Goal: Information Seeking & Learning: Learn about a topic

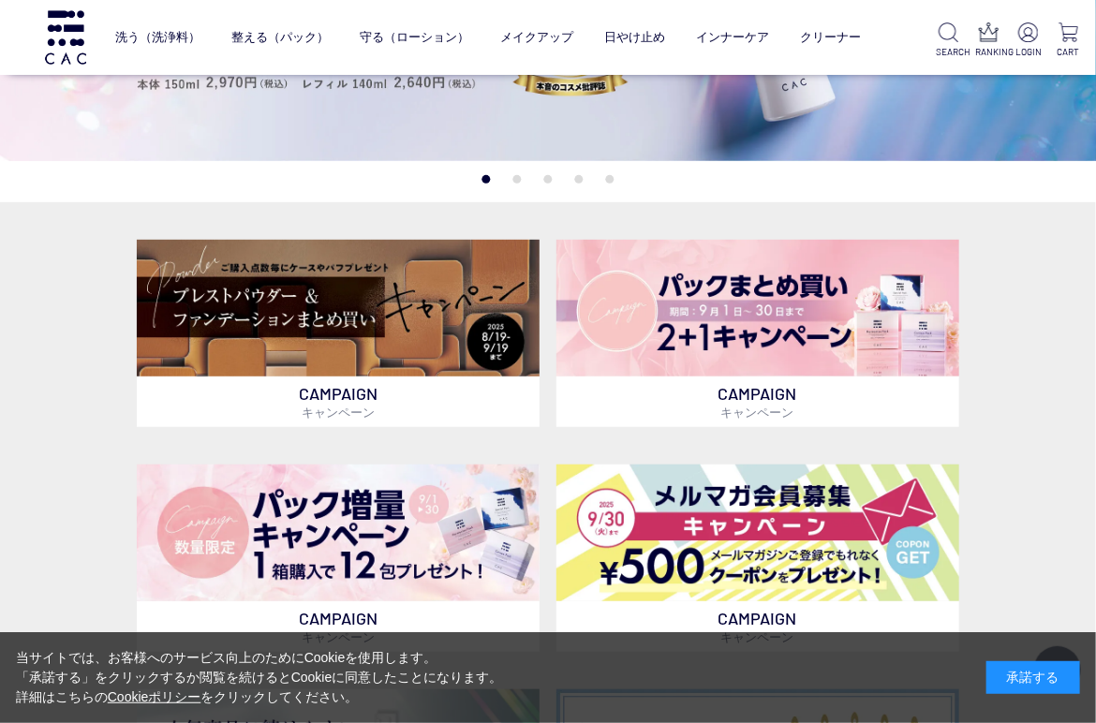
scroll to position [375, 0]
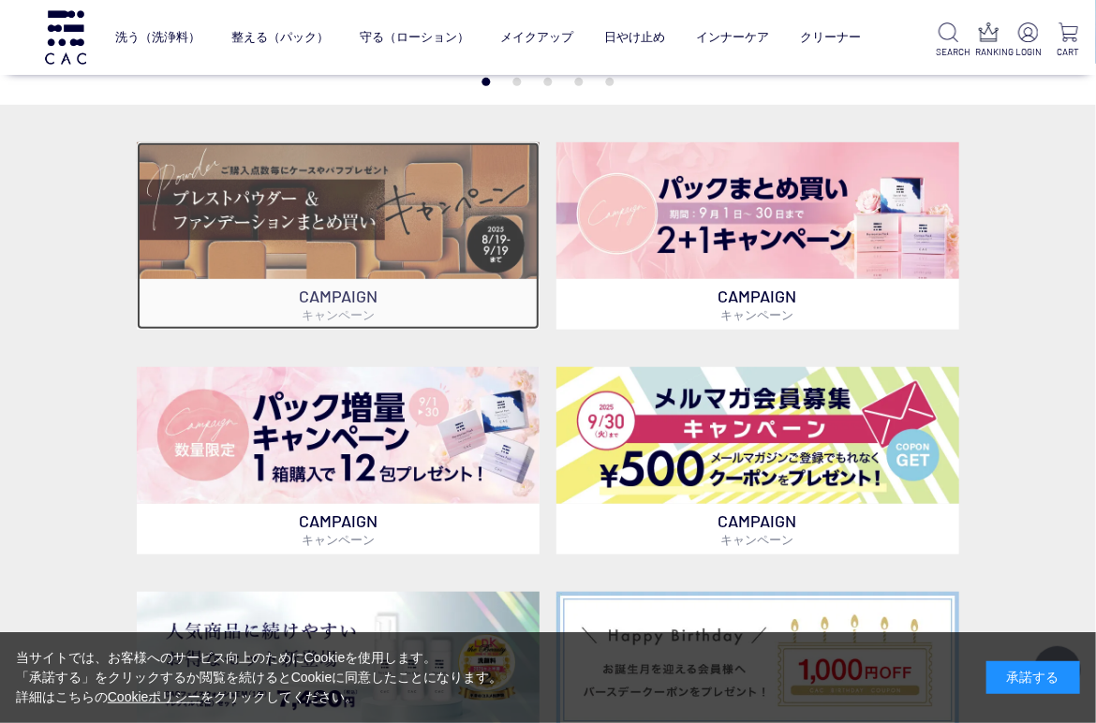
click at [306, 223] on img at bounding box center [338, 210] width 403 height 137
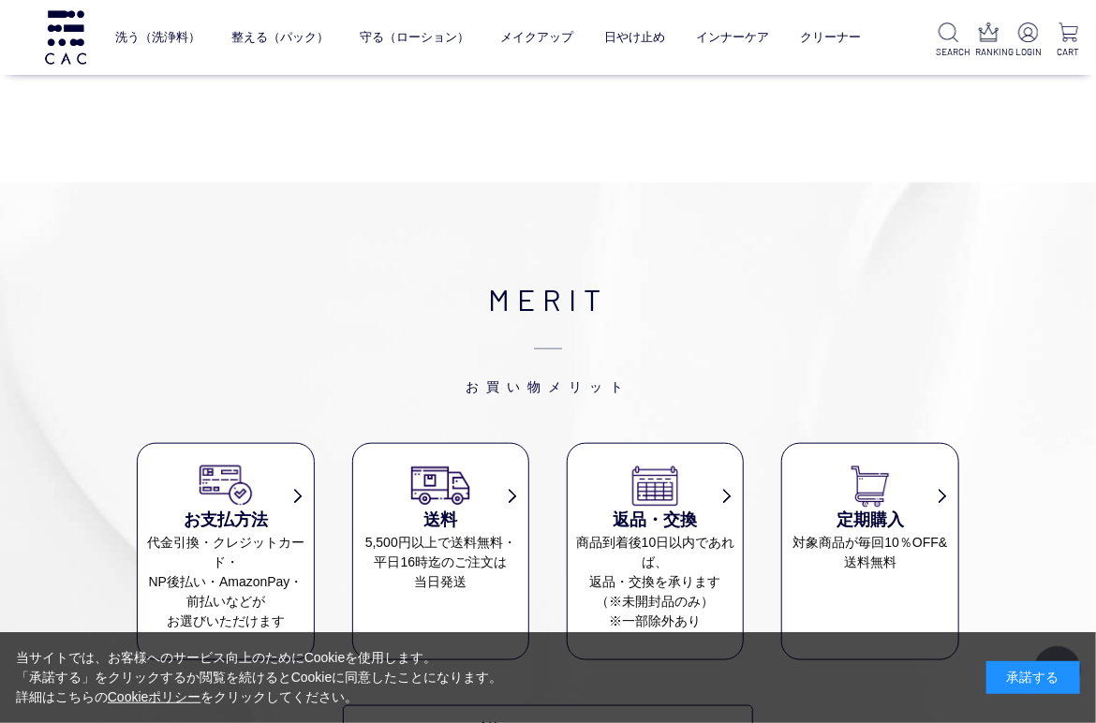
scroll to position [8891, 0]
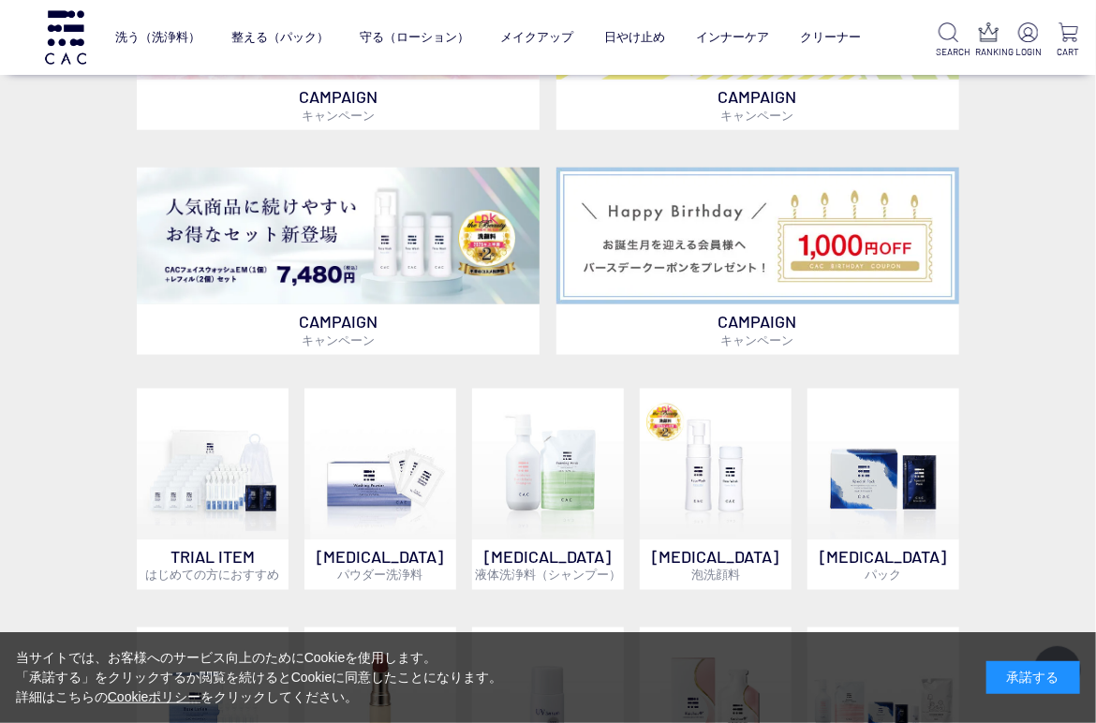
scroll to position [825, 0]
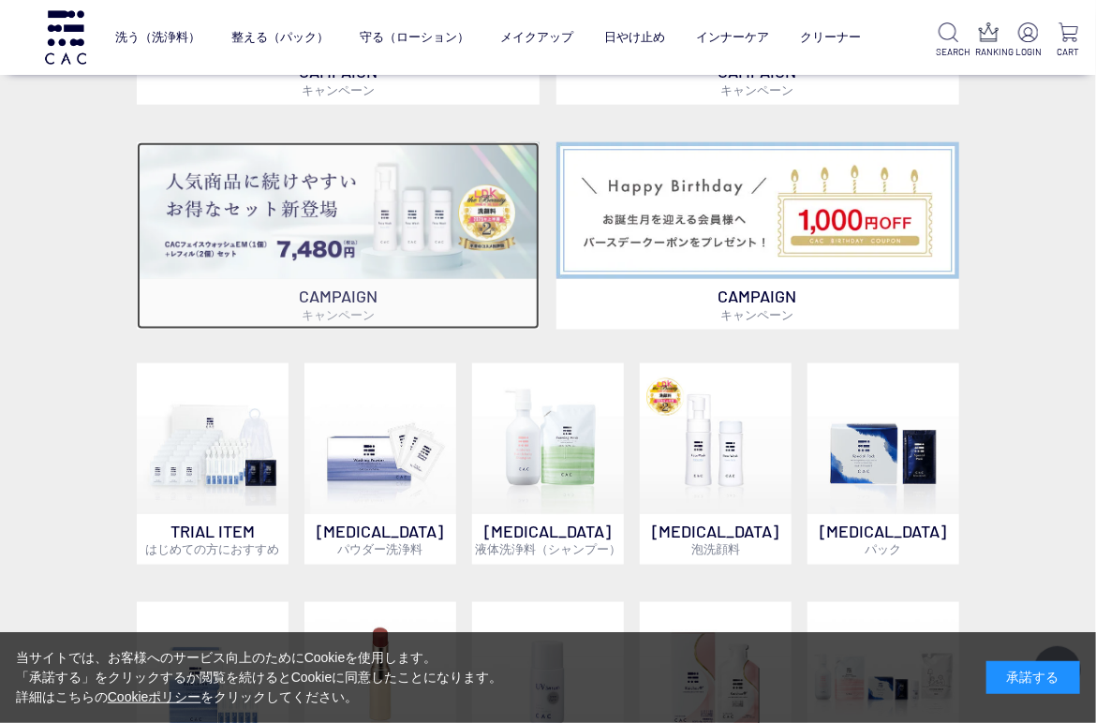
click at [356, 241] on img at bounding box center [338, 210] width 403 height 137
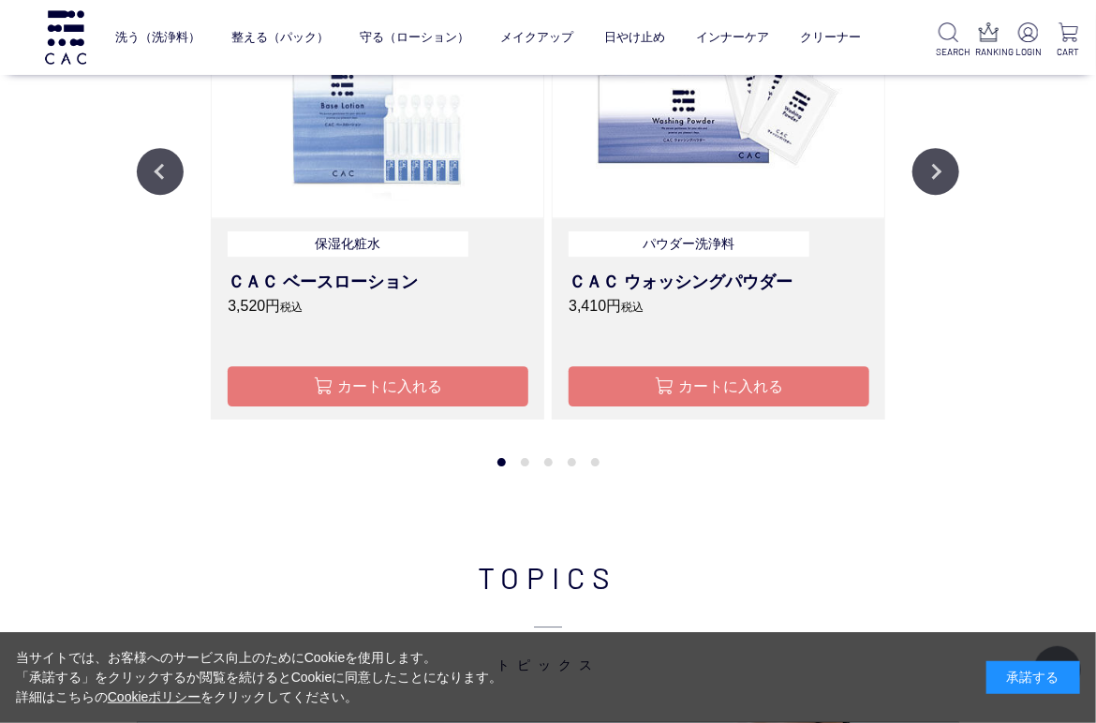
scroll to position [1949, 0]
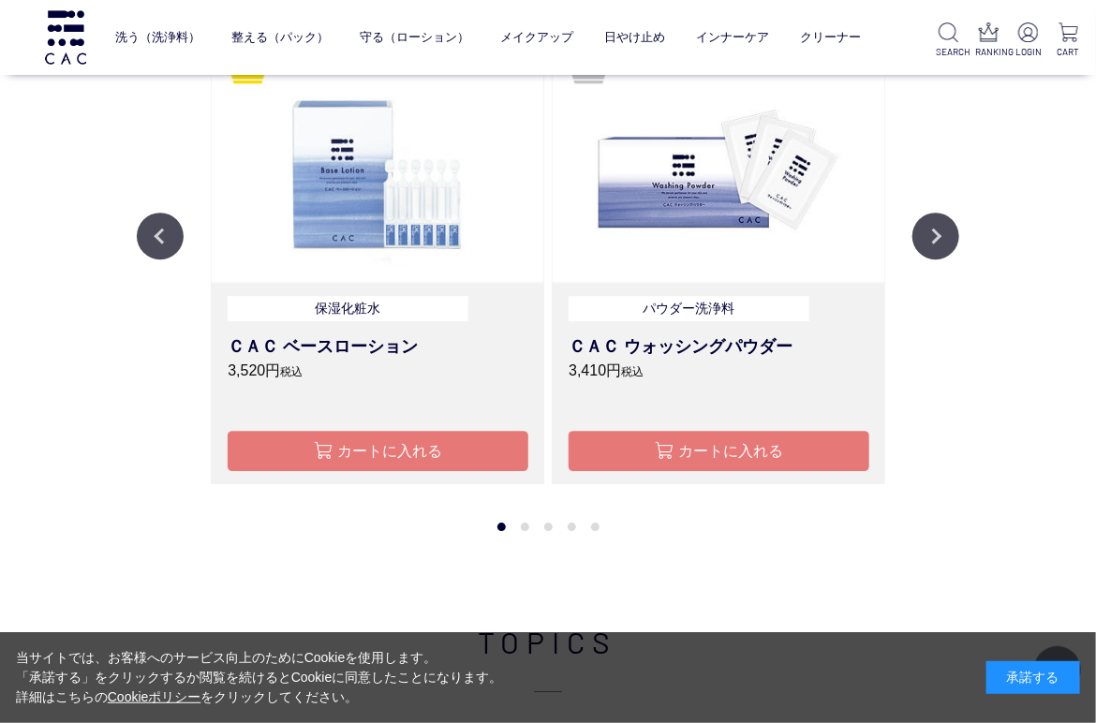
click at [525, 527] on button "2" at bounding box center [525, 527] width 8 height 8
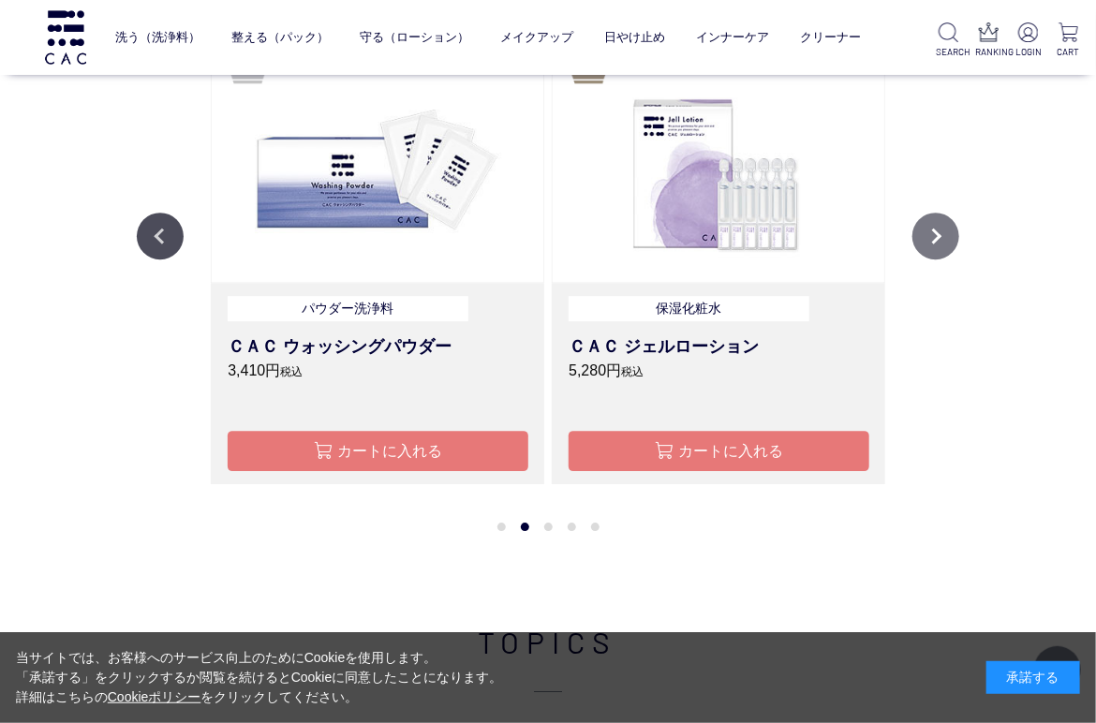
click at [946, 243] on button "Next" at bounding box center [936, 236] width 47 height 47
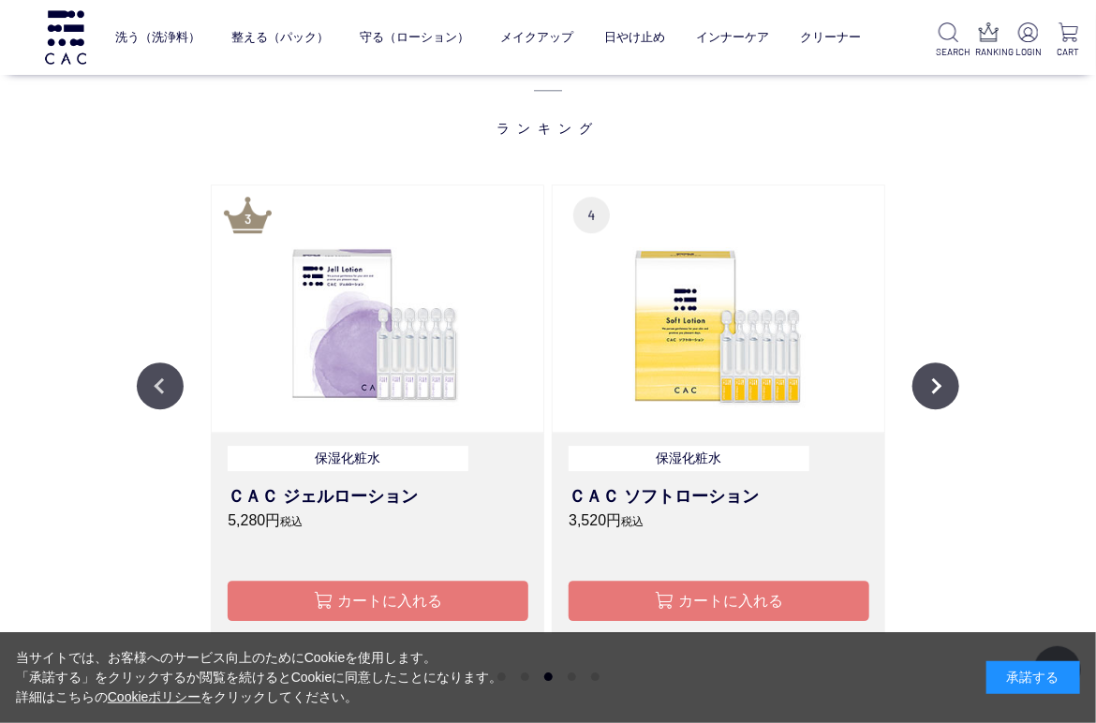
scroll to position [1799, 0]
click at [943, 380] on button "Next" at bounding box center [936, 386] width 47 height 47
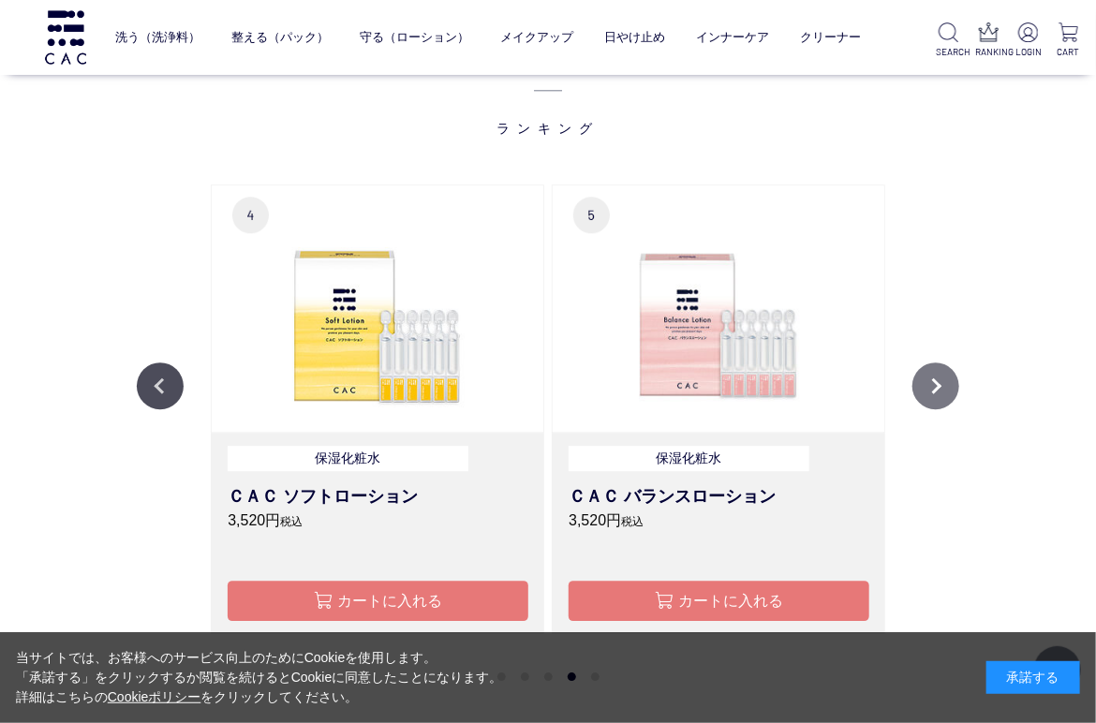
click at [943, 380] on button "Next" at bounding box center [936, 386] width 47 height 47
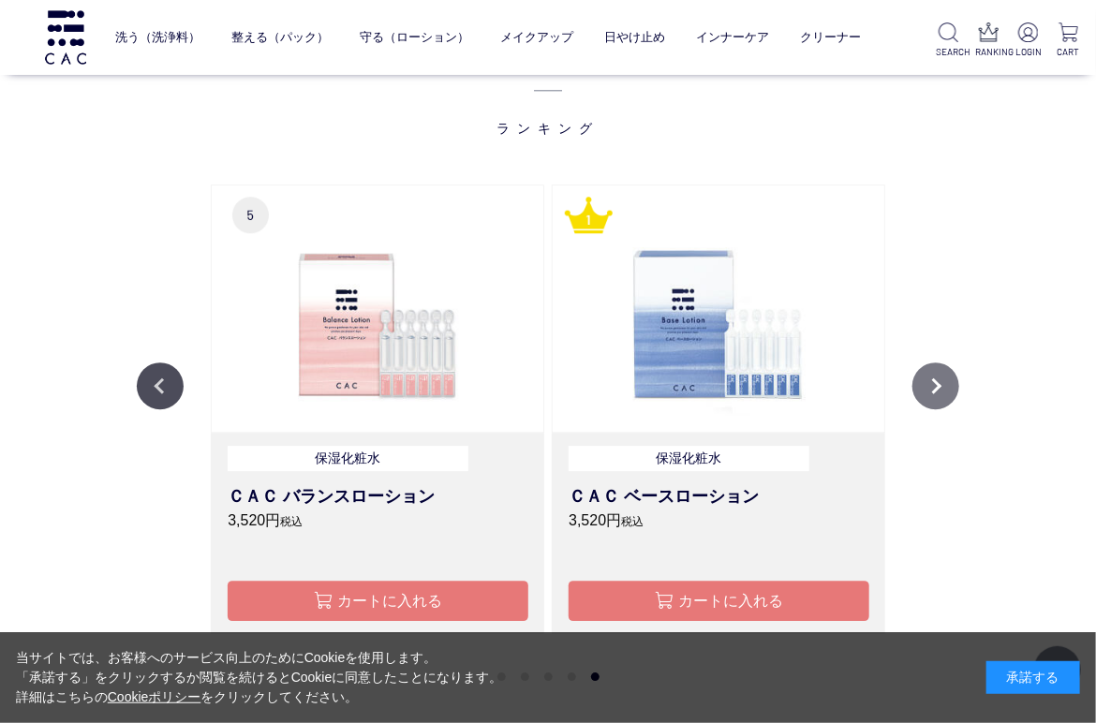
click at [943, 380] on button "Next" at bounding box center [936, 386] width 47 height 47
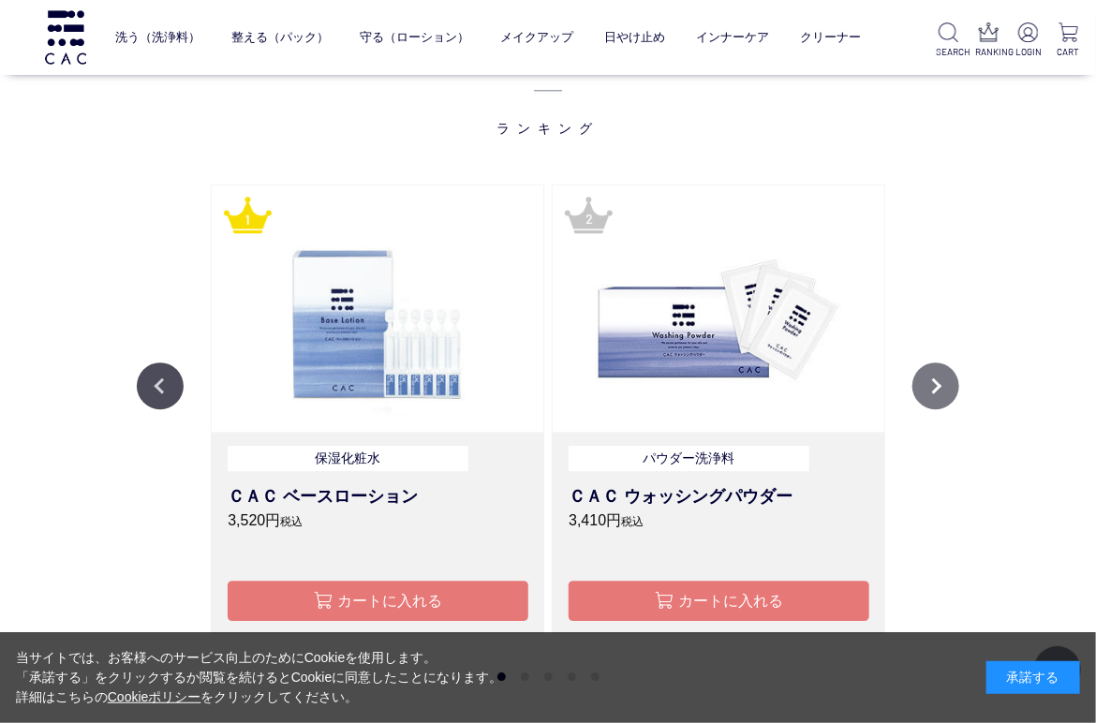
click at [941, 378] on button "Next" at bounding box center [936, 386] width 47 height 47
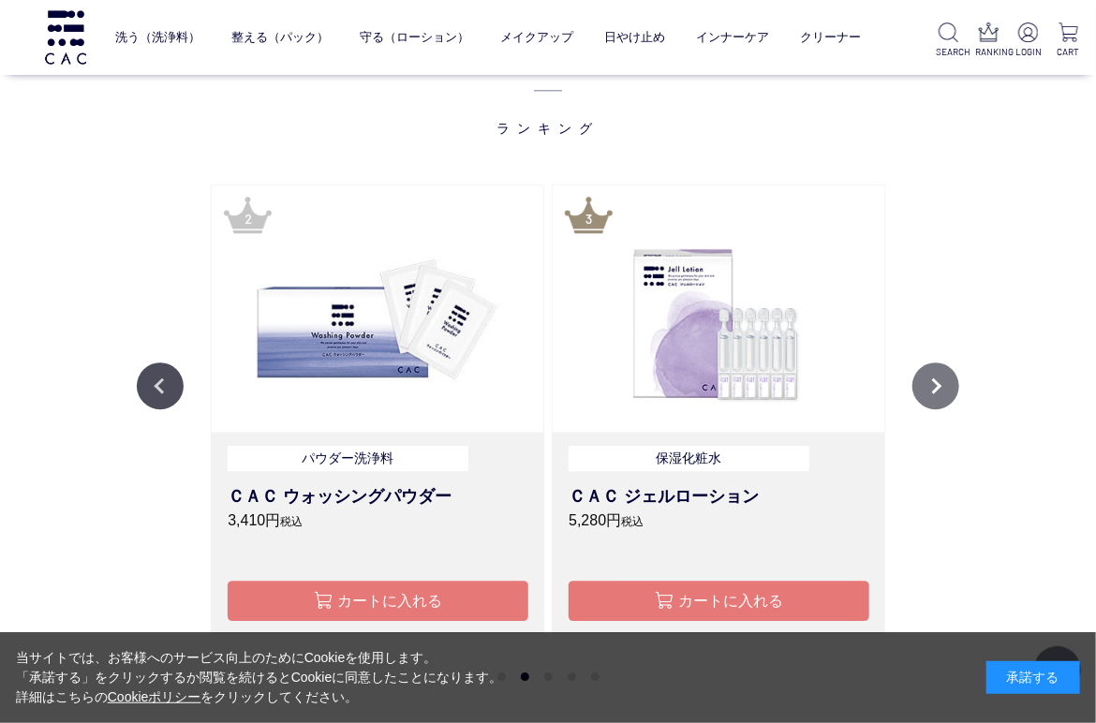
click at [941, 375] on button "Next" at bounding box center [936, 386] width 47 height 47
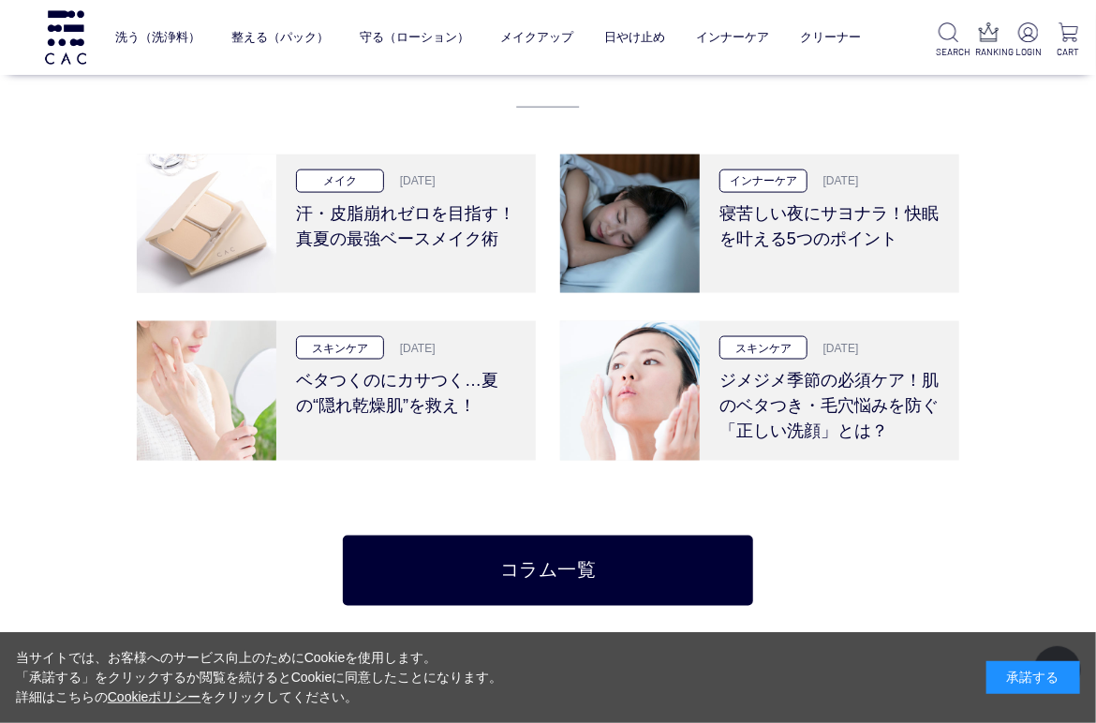
scroll to position [3598, 0]
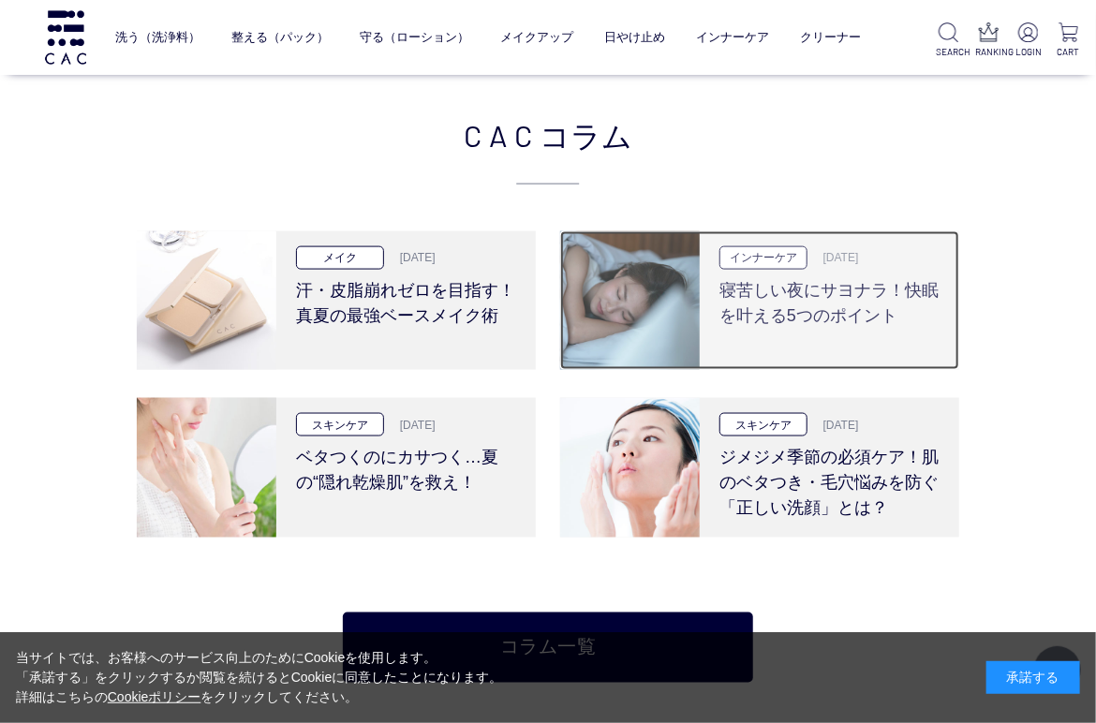
click at [637, 331] on img at bounding box center [630, 301] width 140 height 140
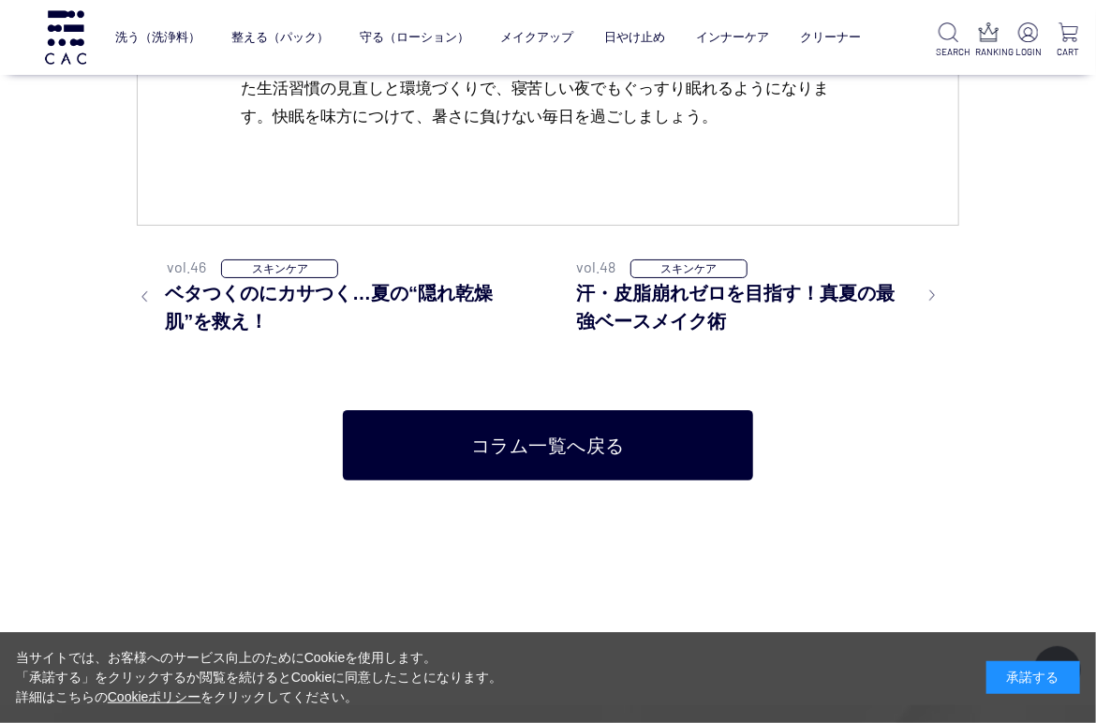
scroll to position [8097, 0]
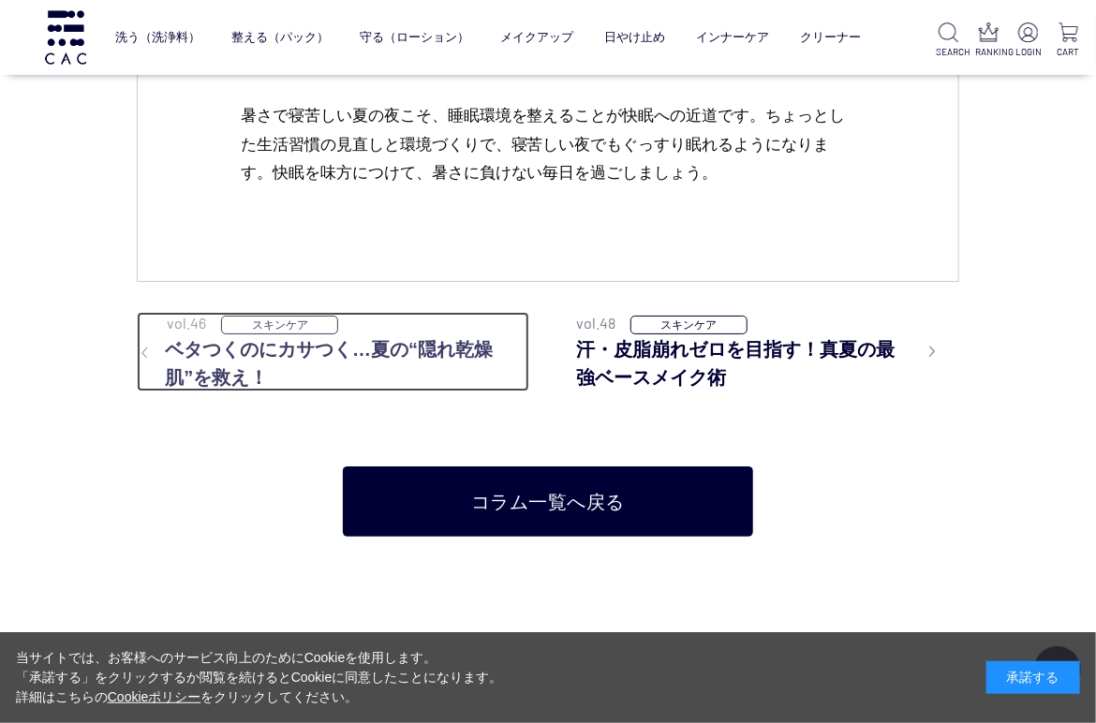
click at [190, 360] on h3 "ベタつくのにカサつく…夏の“隠れ乾燥肌”を救え！" at bounding box center [333, 363] width 393 height 56
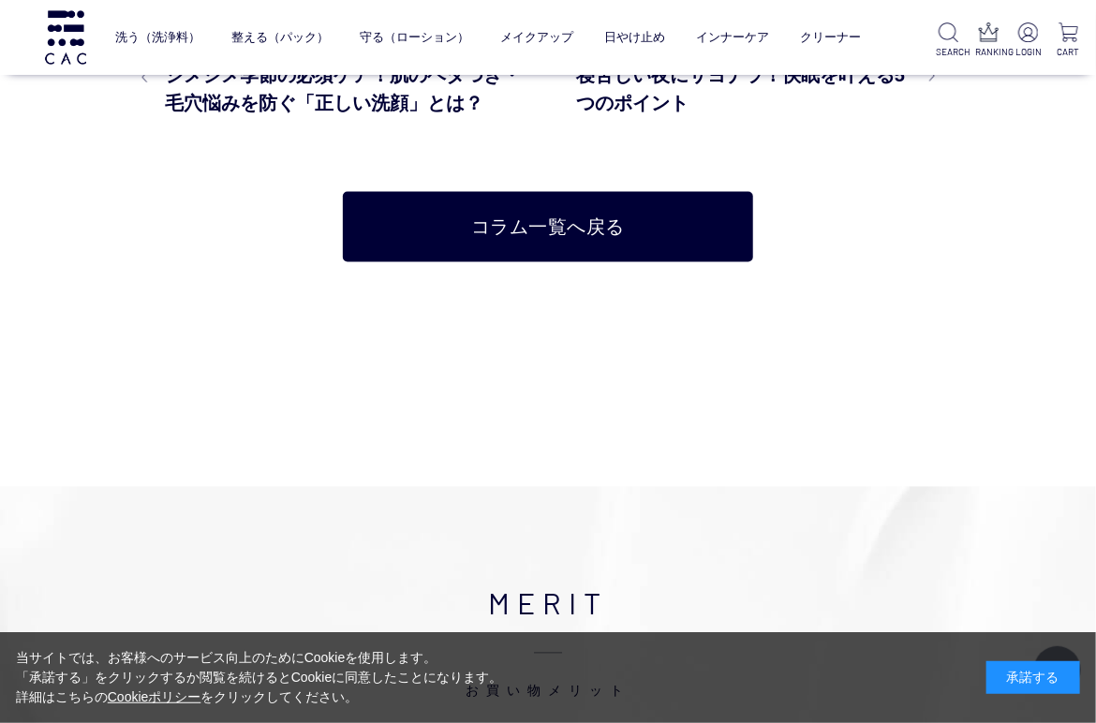
scroll to position [9371, 0]
